Goal: Information Seeking & Learning: Check status

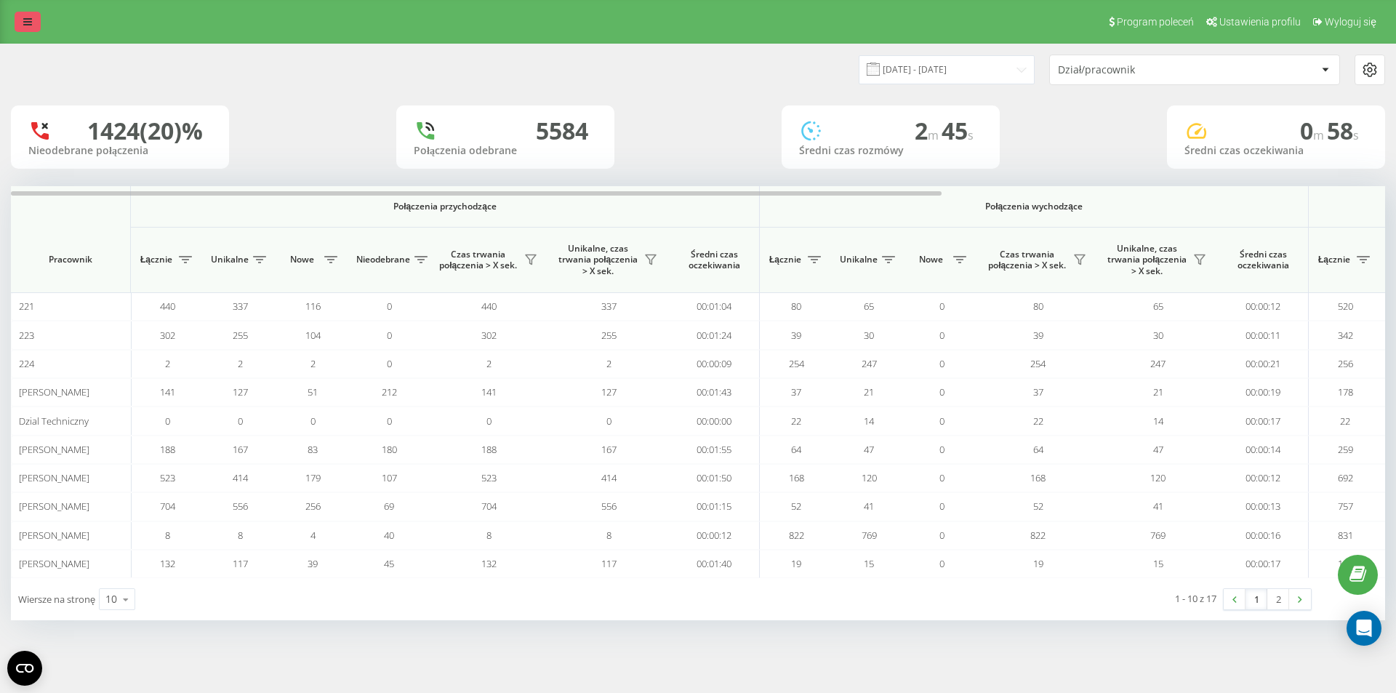
click at [35, 15] on link at bounding box center [28, 22] width 26 height 20
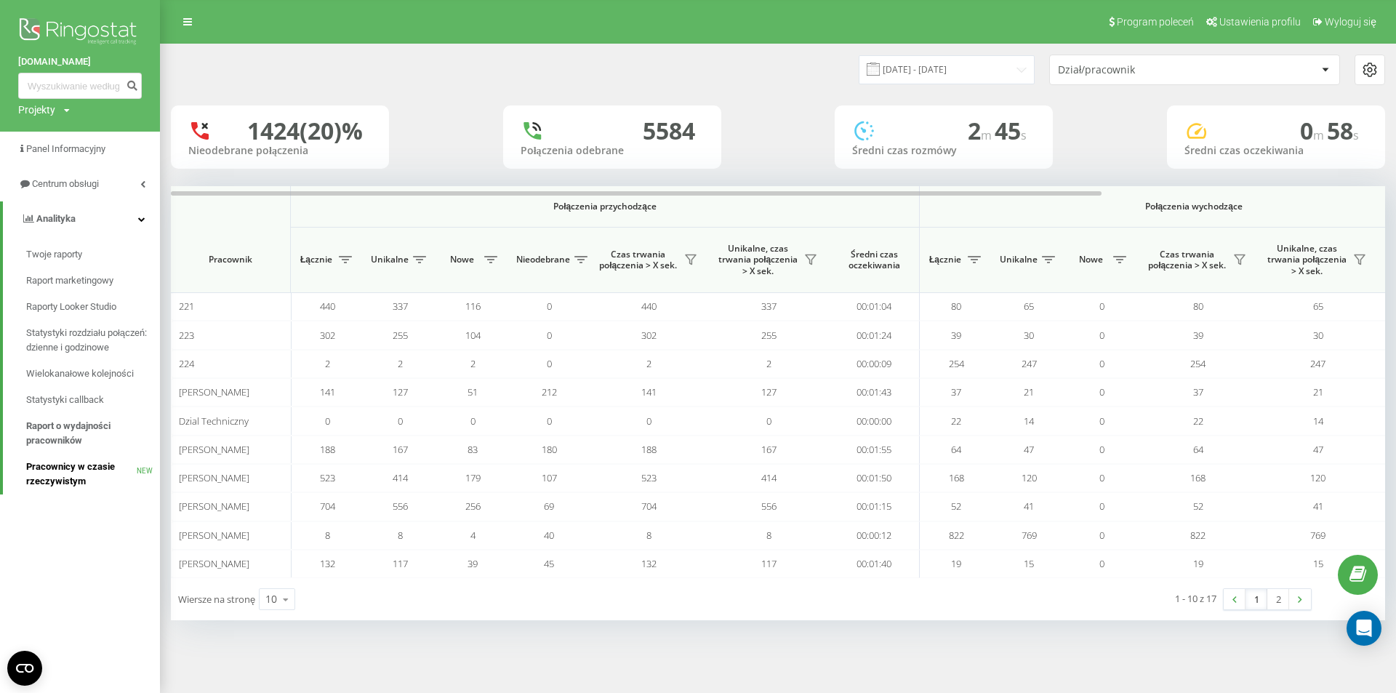
click at [65, 471] on span "Pracownicy w czasie rzeczywistym" at bounding box center [81, 474] width 111 height 29
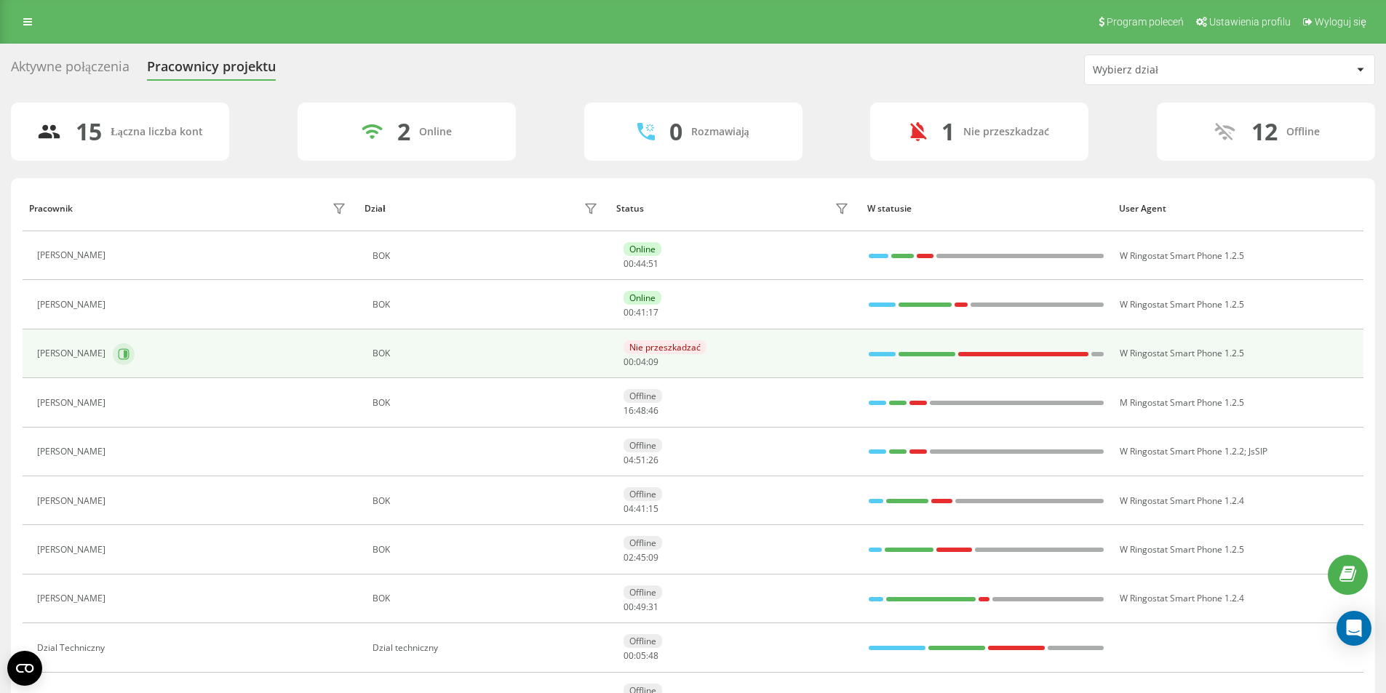
click at [118, 353] on icon at bounding box center [124, 354] width 12 height 12
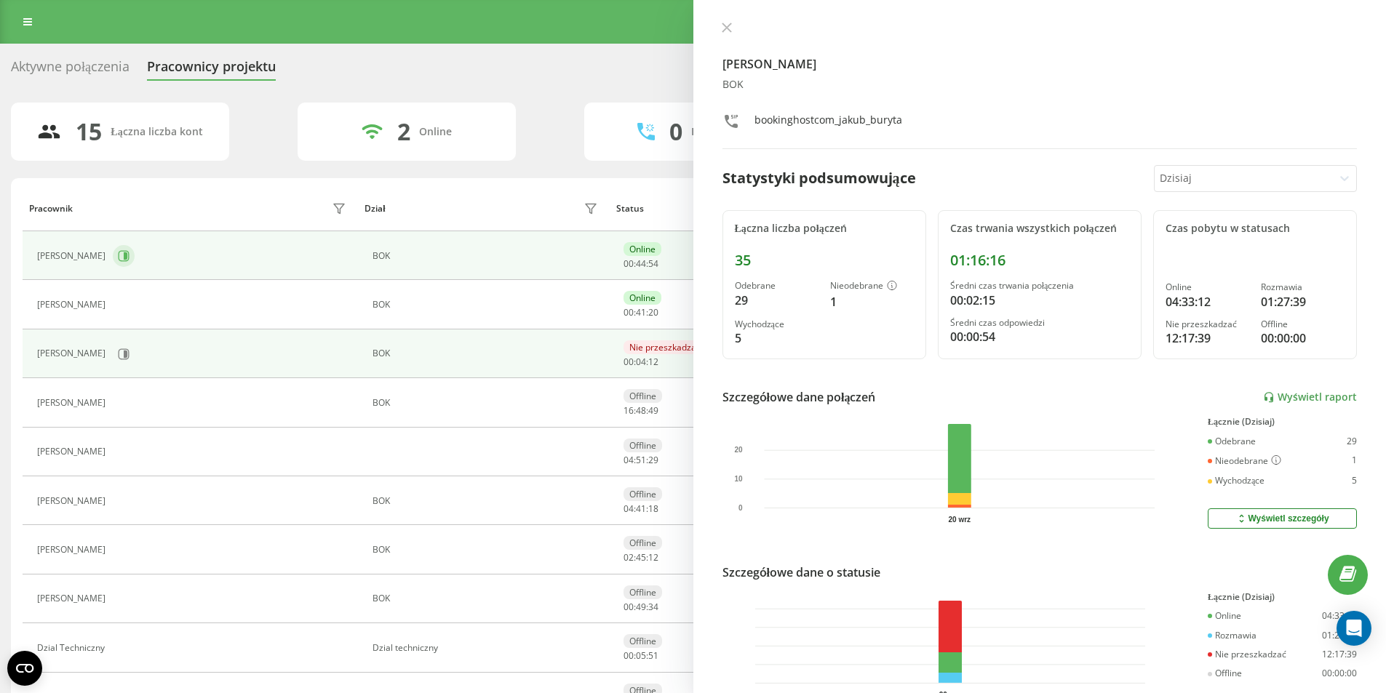
click at [118, 260] on icon at bounding box center [124, 256] width 12 height 12
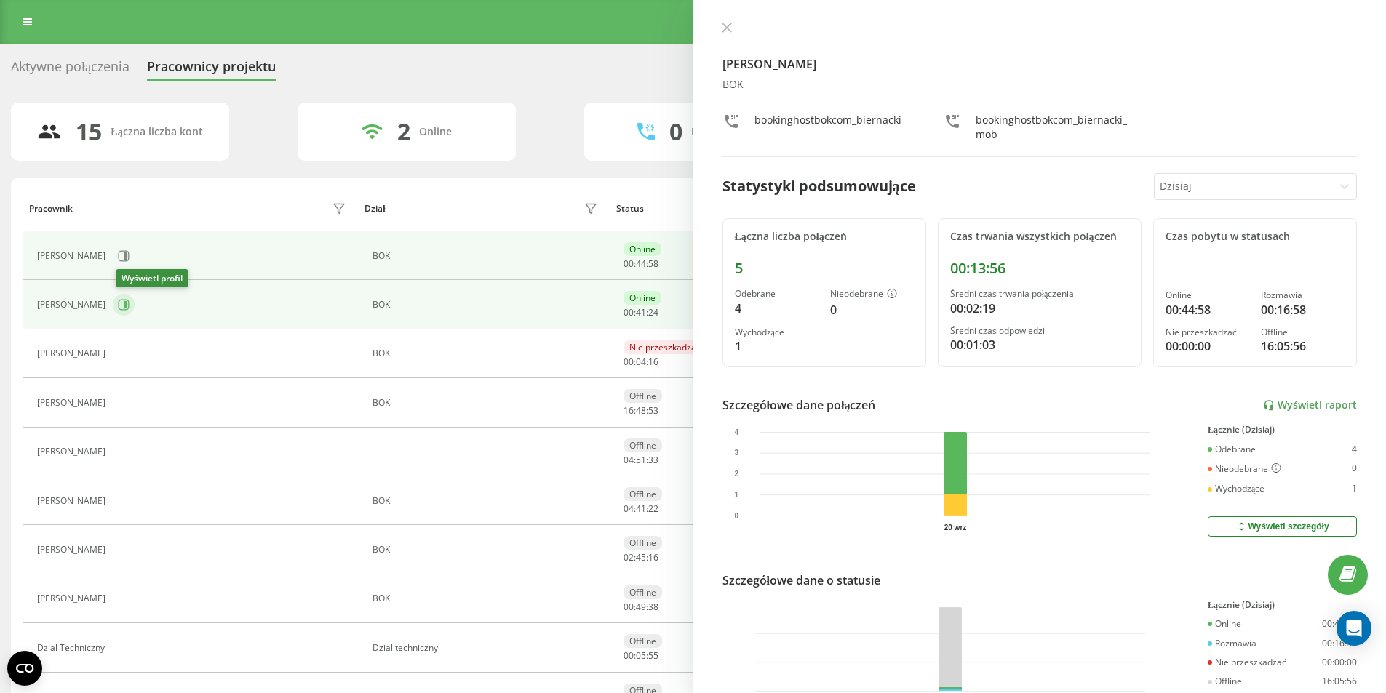
click at [129, 308] on icon at bounding box center [124, 305] width 12 height 12
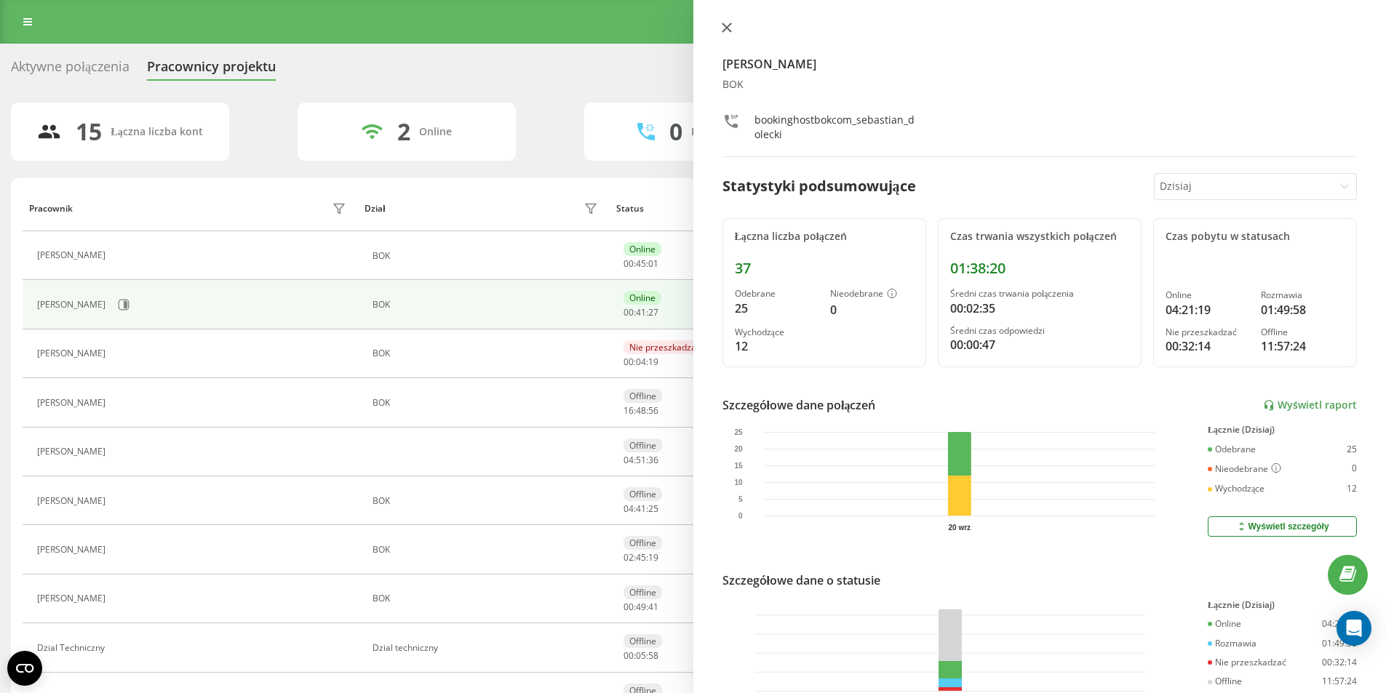
click at [730, 28] on icon at bounding box center [727, 28] width 10 height 10
